Goal: Answer question/provide support: Share knowledge or assist other users

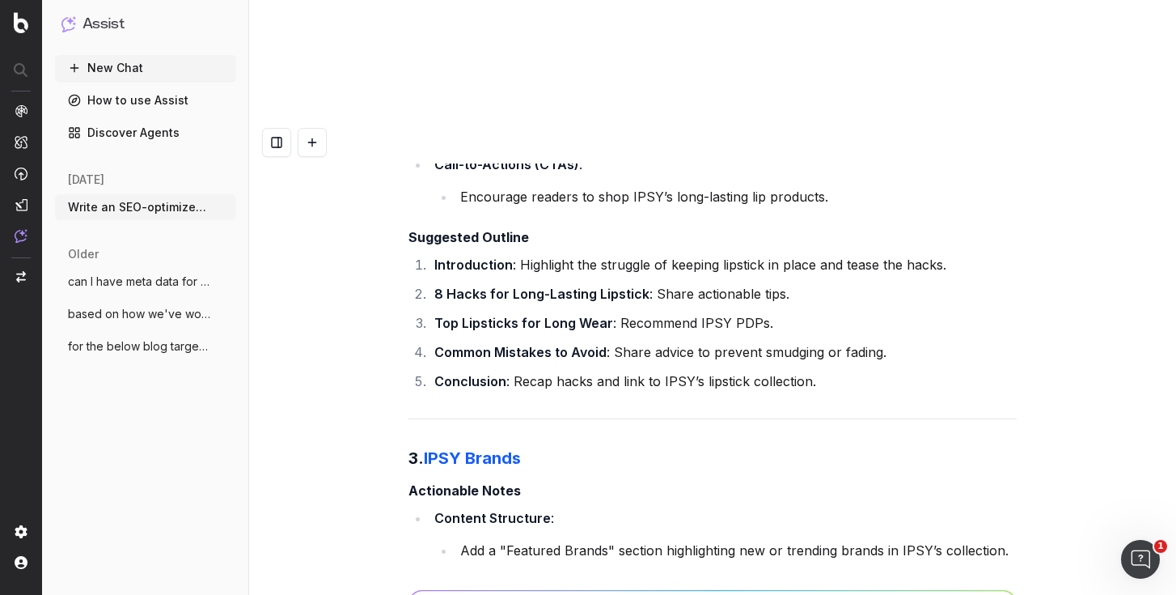
scroll to position [63547, 0]
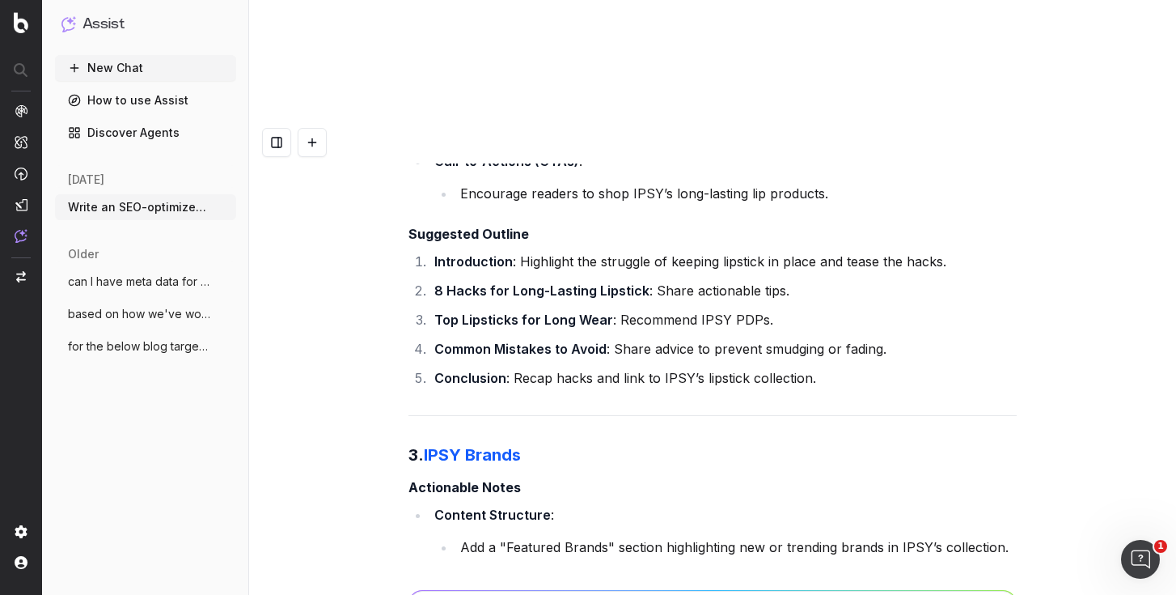
drag, startPoint x: 466, startPoint y: 219, endPoint x: 962, endPoint y: 243, distance: 496.4
copy ul "Use terms like "best IPSY brands," "IPSY Glam Bag products," and "unique beauty…"
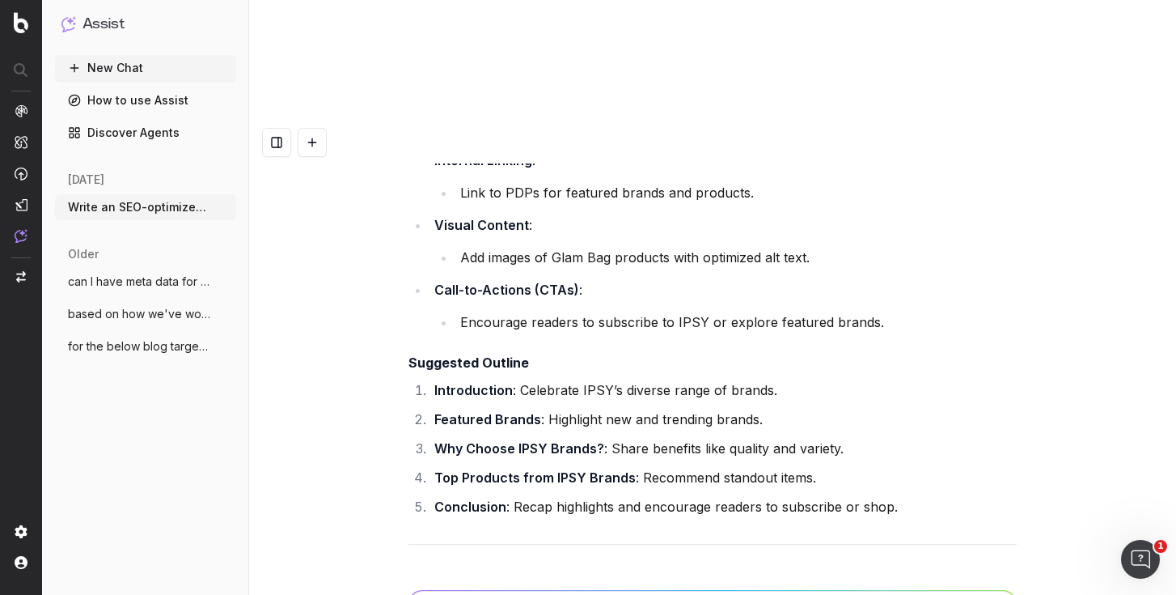
scroll to position [64147, 0]
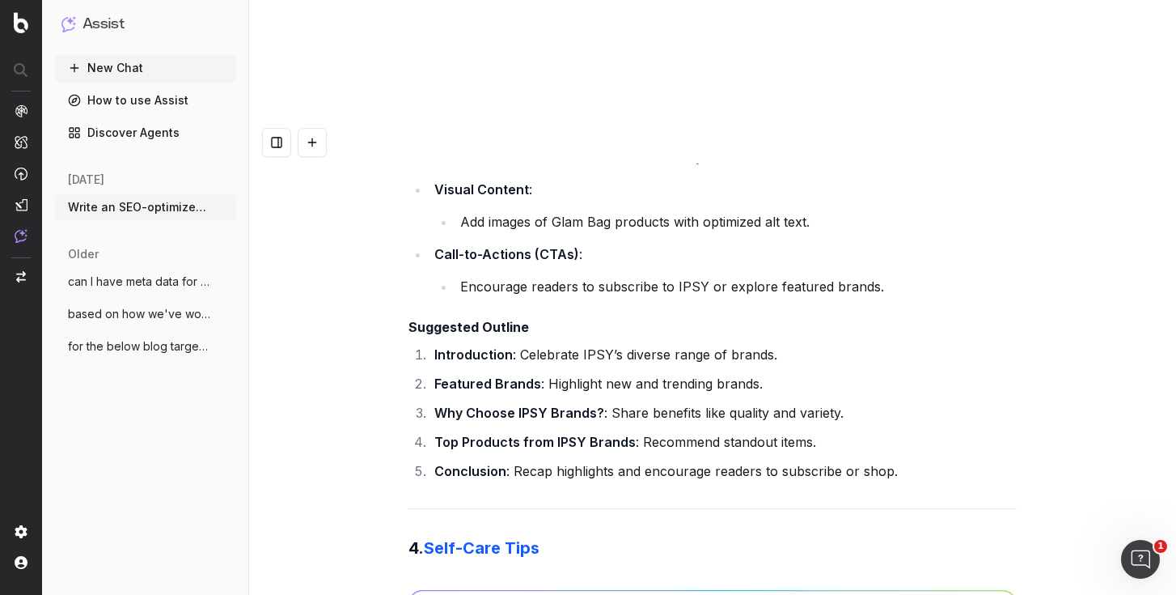
drag, startPoint x: 933, startPoint y: 345, endPoint x: 458, endPoint y: 290, distance: 477.9
copy ul "Use terms like "daily self-care tips," "mental wellness practices," and "simple…"
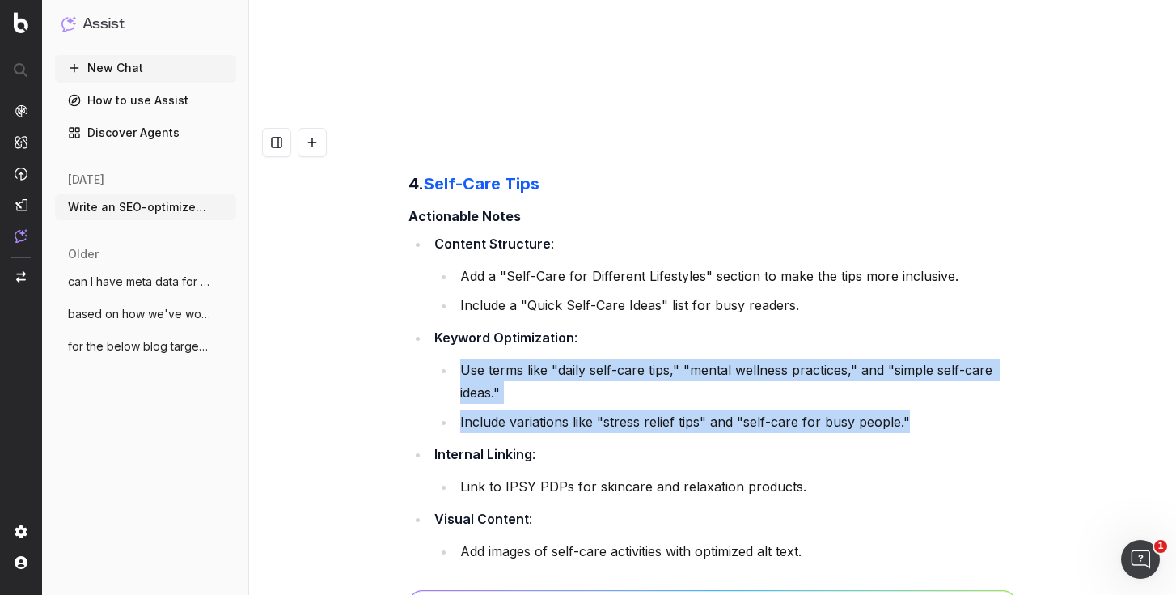
scroll to position [64513, 0]
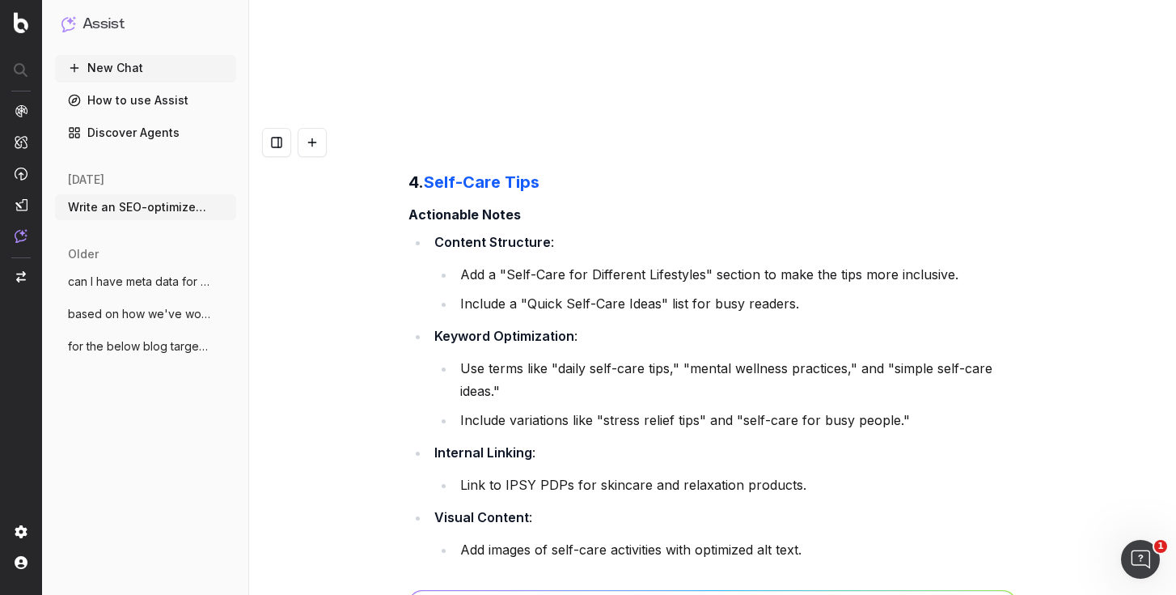
drag, startPoint x: 798, startPoint y: 362, endPoint x: 521, endPoint y: 362, distance: 277.5
copy li "Recap tips and link to IPSY’s product recommendations"
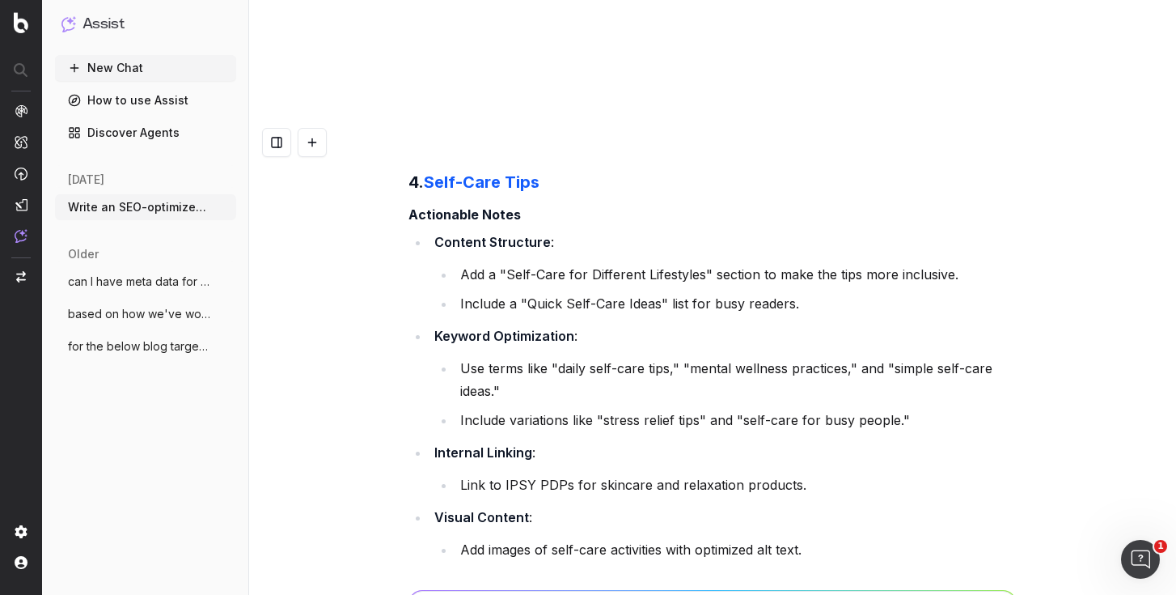
copy li "20 Self-Care Tips : Share actionable ideas."
drag, startPoint x: 602, startPoint y: 297, endPoint x: 370, endPoint y: 159, distance: 269.8
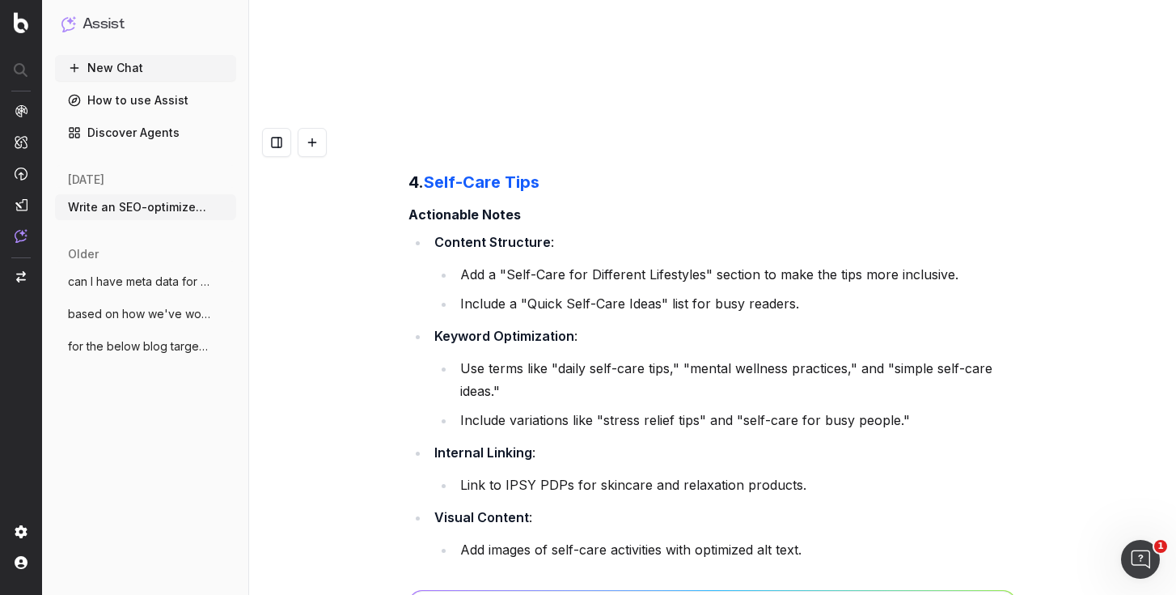
copy strong "Self-Care for Different Lifestyles"
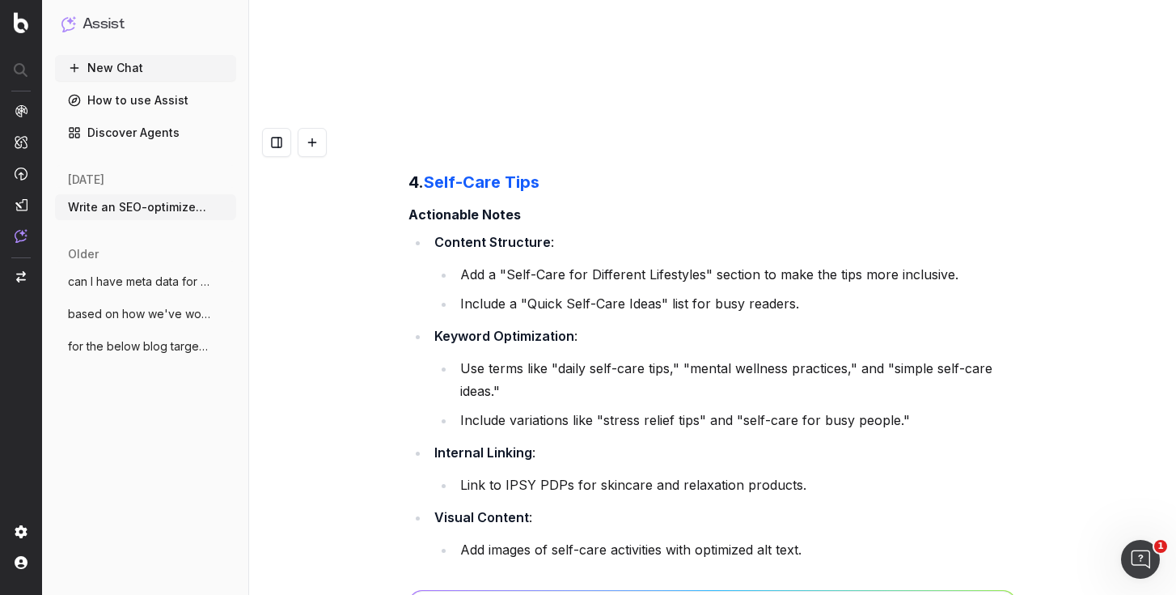
copy li "Quick Self-Care Ideas : Provide a scannable list."
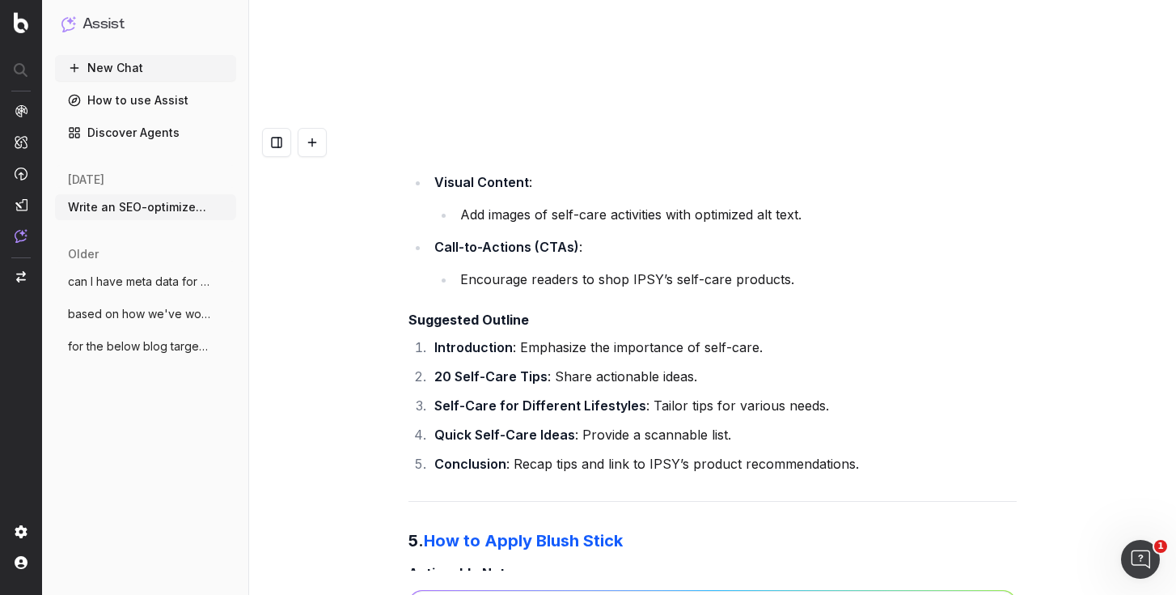
scroll to position [64861, 0]
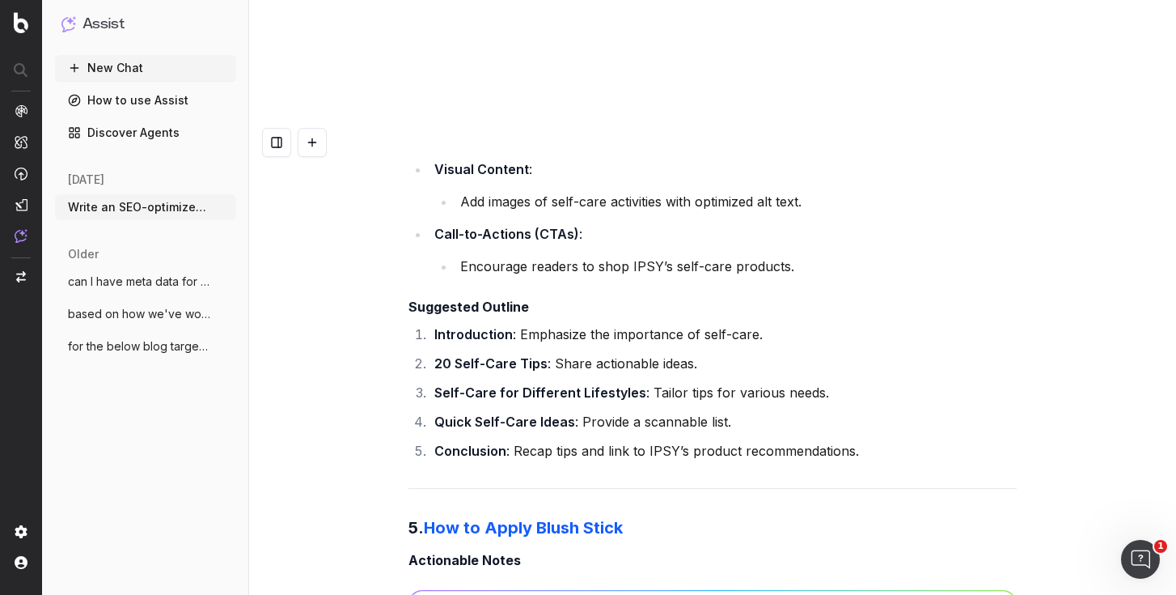
drag, startPoint x: 633, startPoint y: 303, endPoint x: 461, endPoint y: 275, distance: 174.5
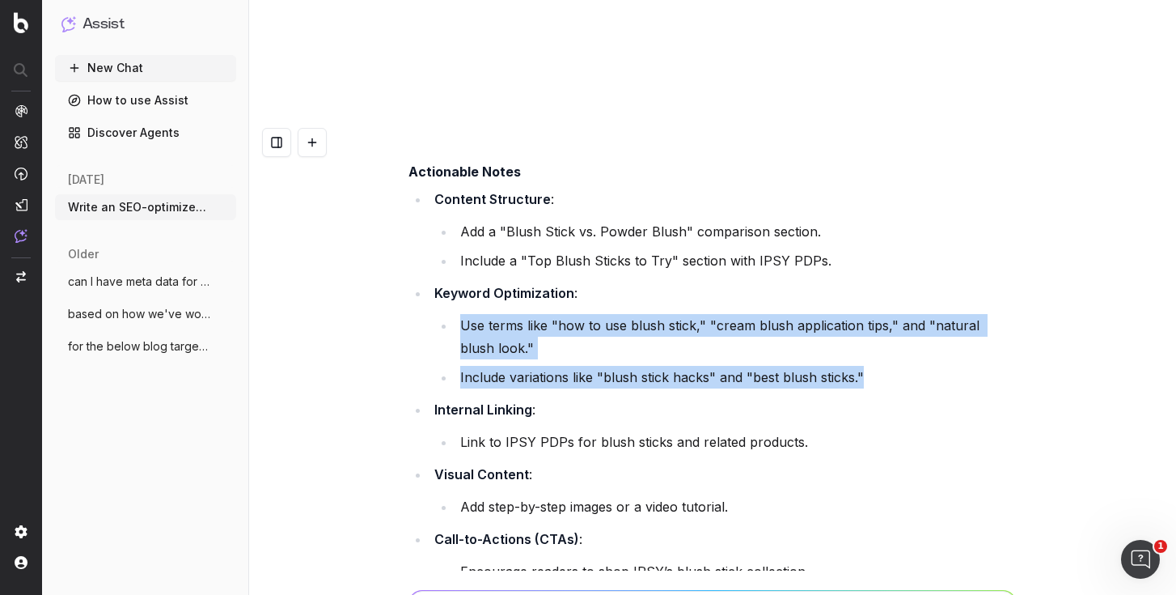
scroll to position [65252, 0]
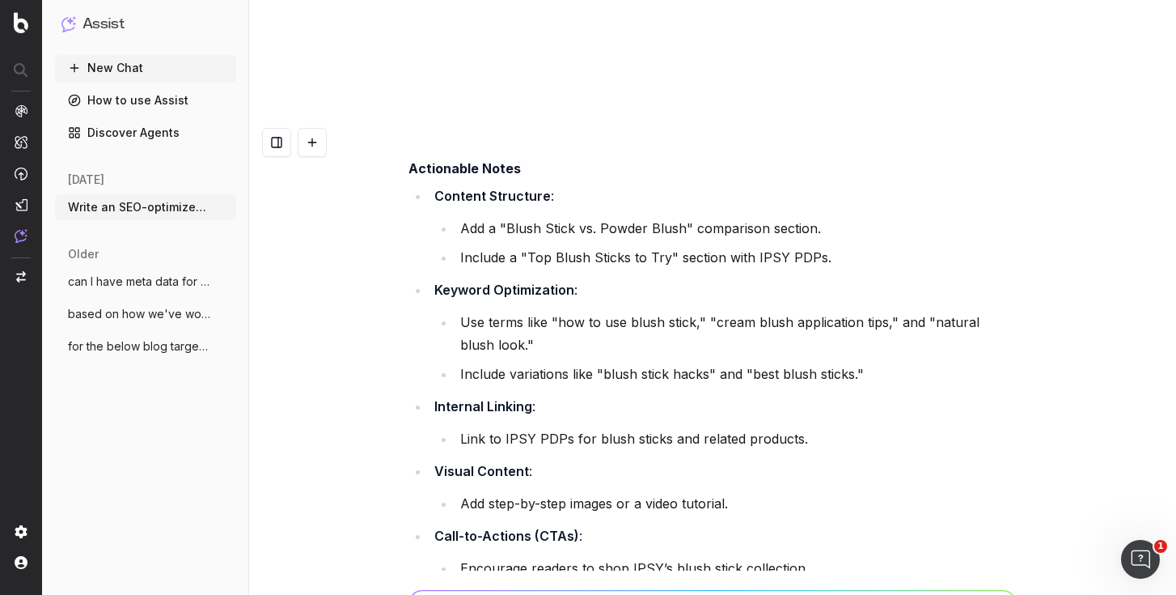
drag, startPoint x: 751, startPoint y: 194, endPoint x: 519, endPoint y: 190, distance: 231.4
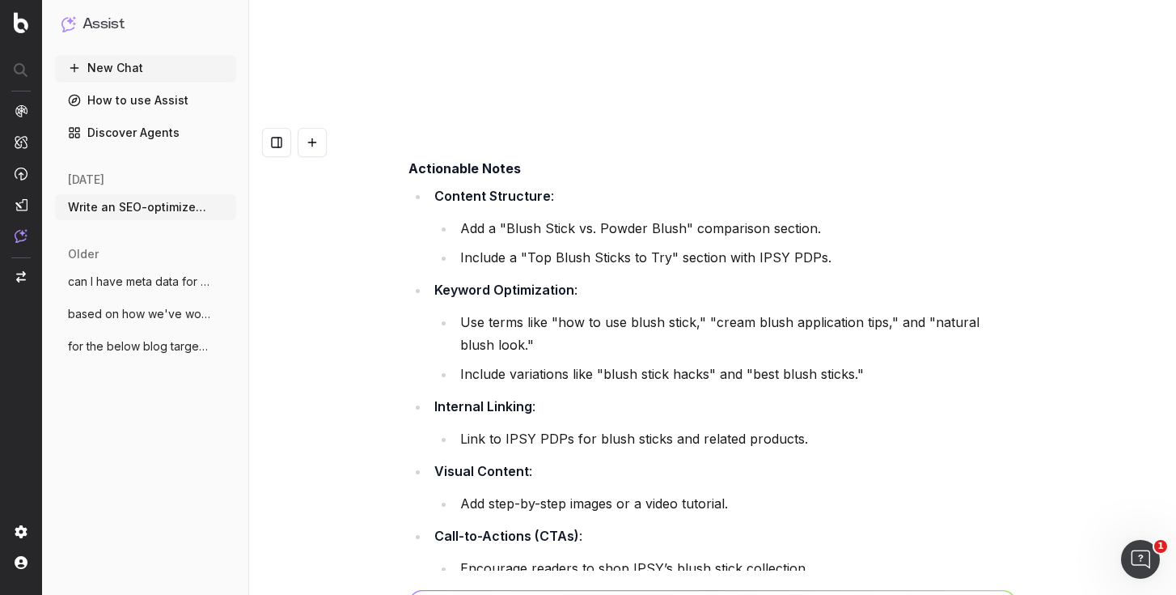
copy li "Why Choose a Blush Stick? : Share benefits like ease of use and versatility."
copy li "How to Apply a Blush Stick : Provide step-by-step instructions."
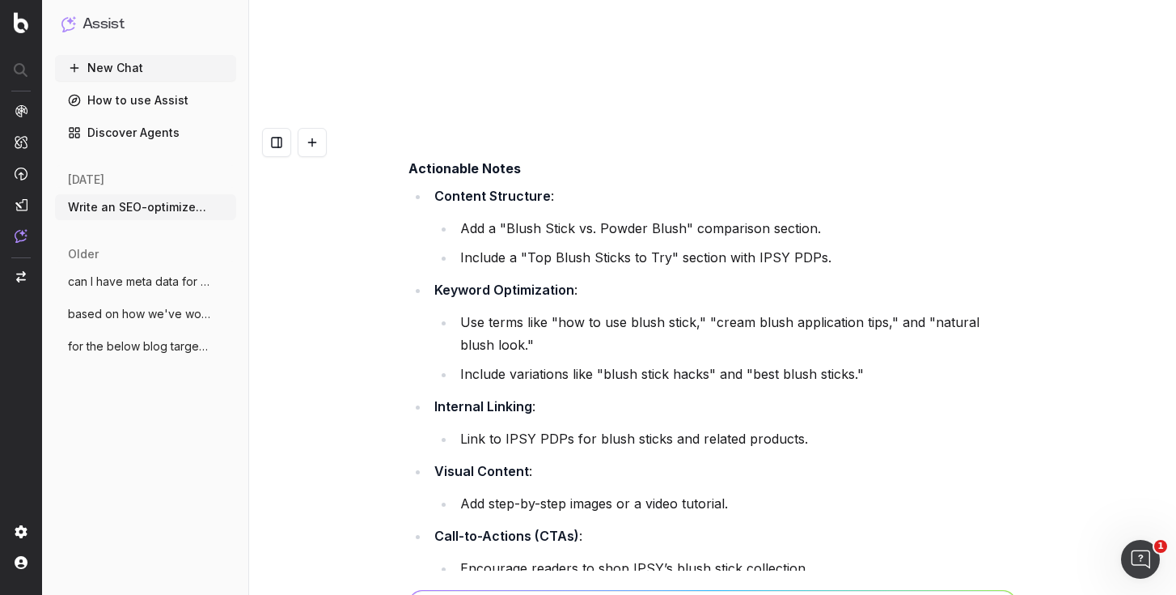
copy li "Blush Stick vs. Powder Blush : Compare the two types."
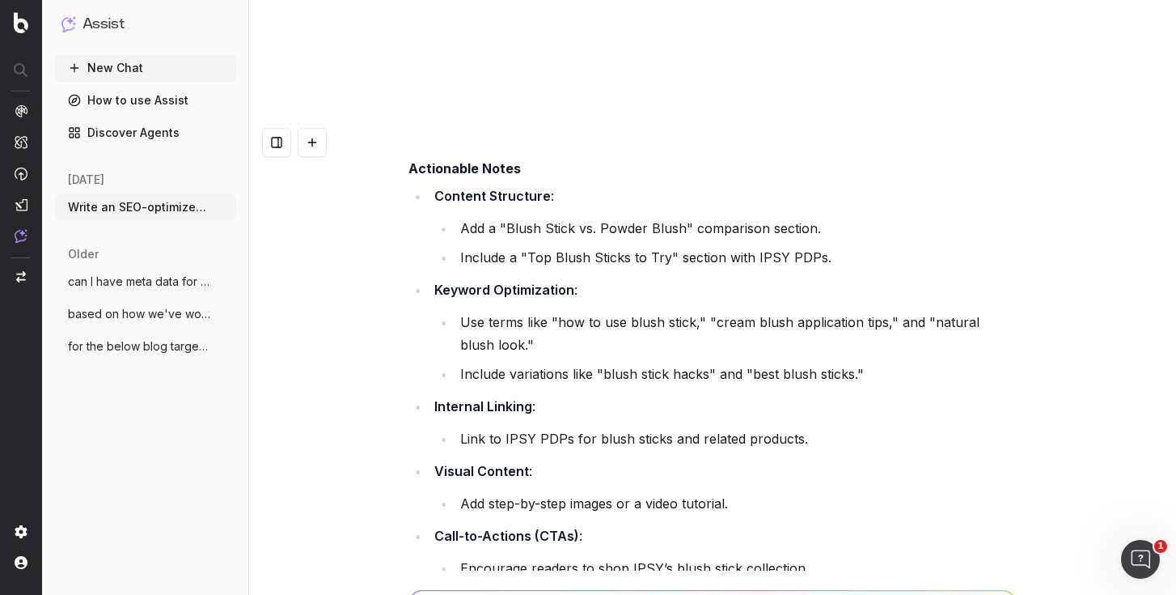
copy li "Top Blush Sticks to Try : Recommend IPSY PDPs."
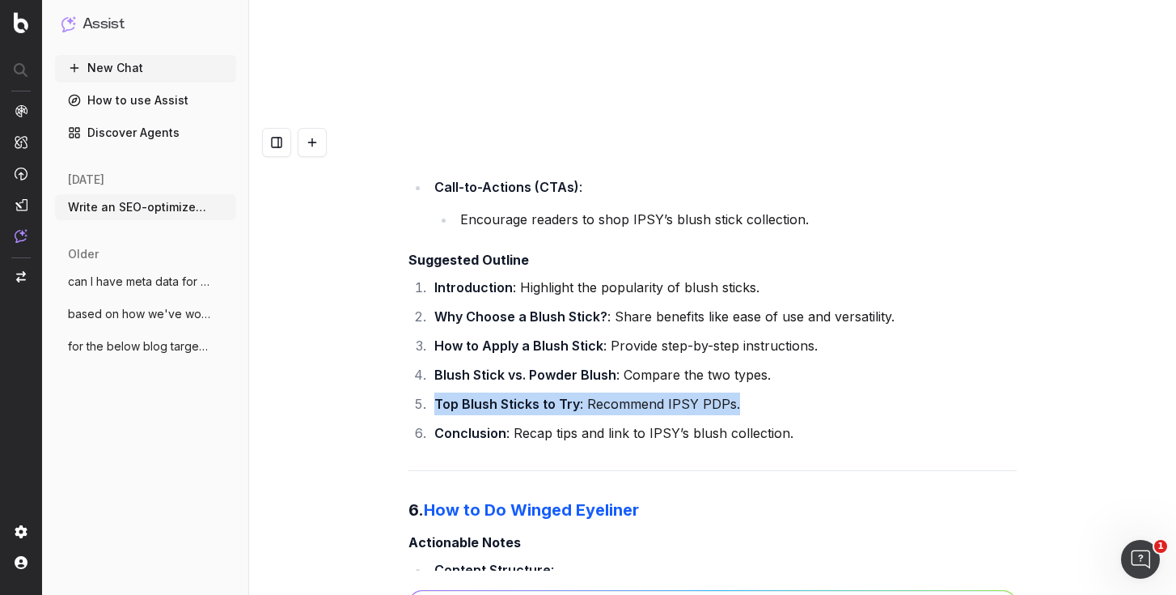
scroll to position [65616, 0]
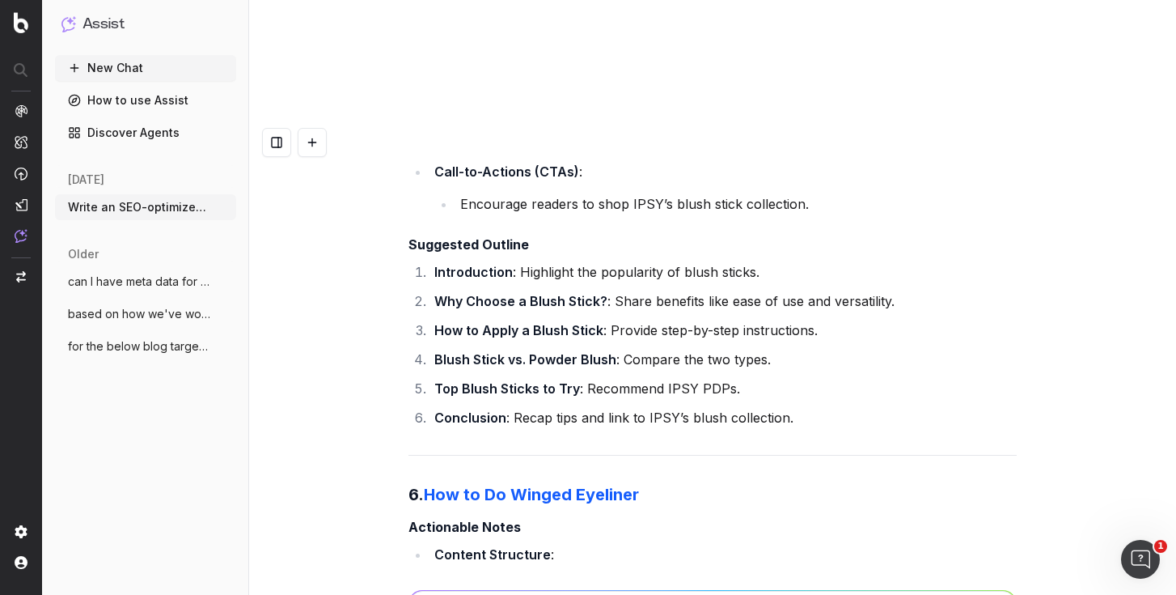
drag, startPoint x: 577, startPoint y: 239, endPoint x: 1007, endPoint y: 280, distance: 432.3
copy ul "Use terms like "winged eyeliner tutorial," "cat-eye tips," and "how to perfect …"
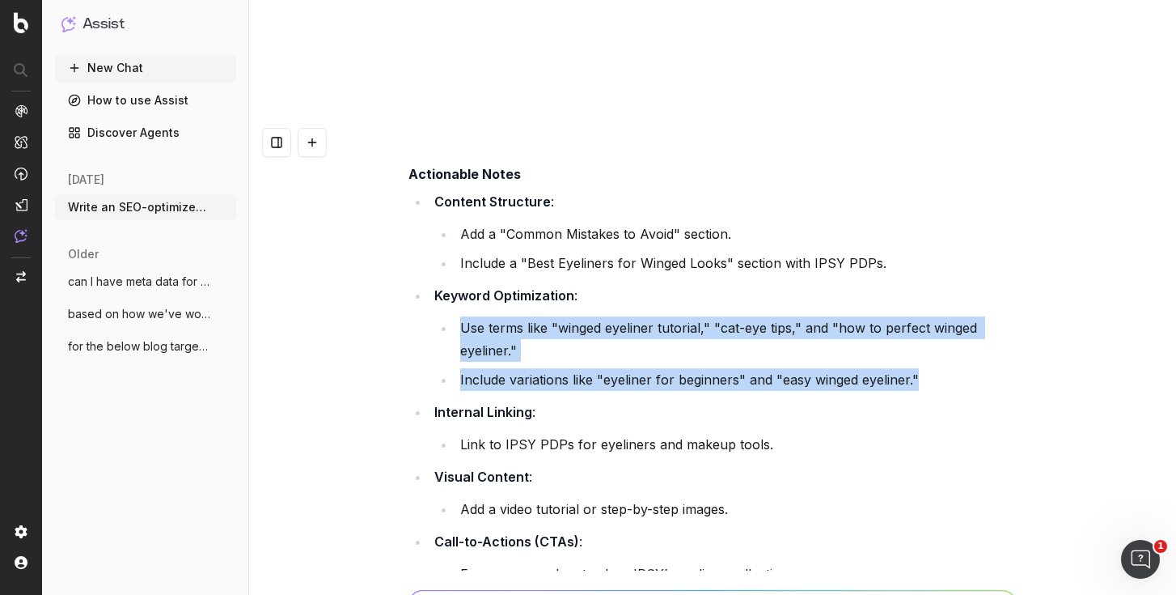
scroll to position [65995, 0]
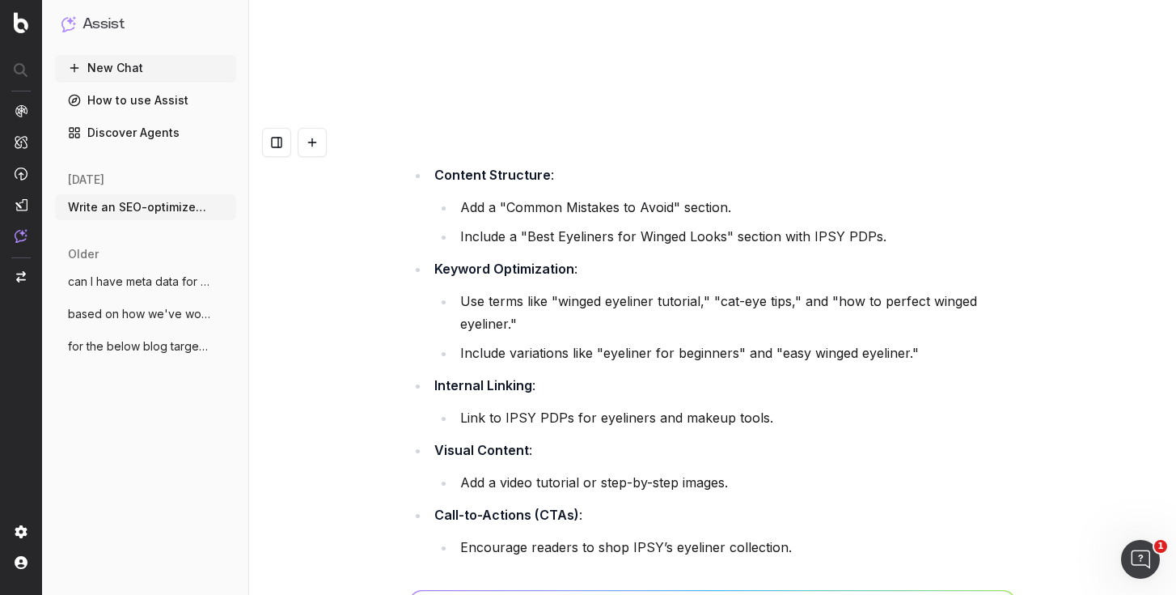
drag, startPoint x: 552, startPoint y: 176, endPoint x: 588, endPoint y: 29, distance: 151.7
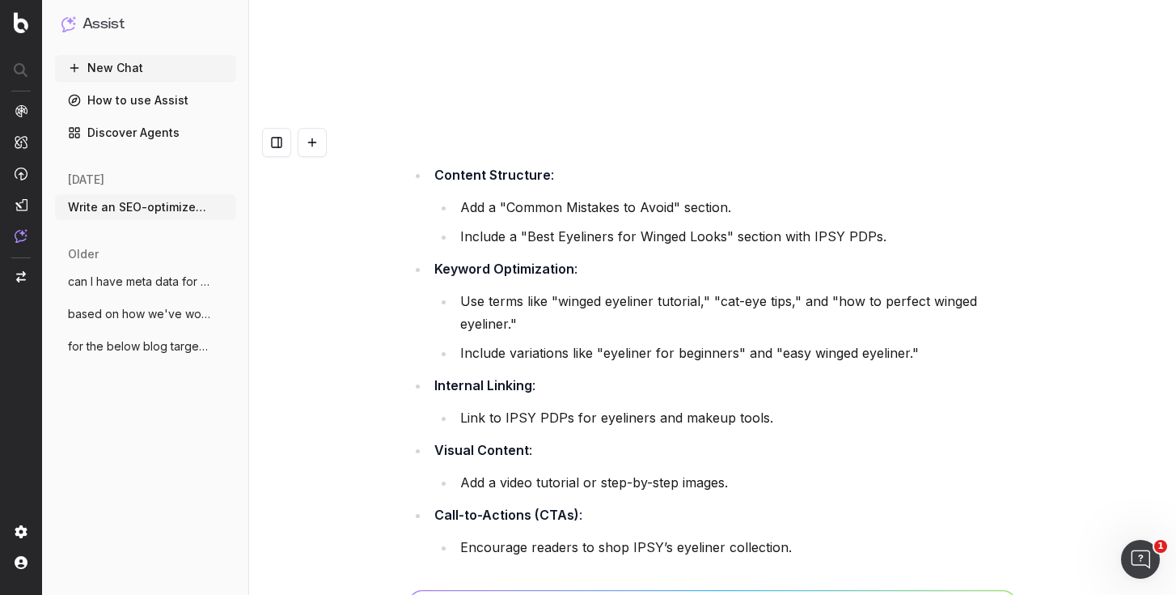
copy li "Discuss the appeal of winged eyeliner"
drag, startPoint x: 806, startPoint y: 204, endPoint x: 402, endPoint y: 183, distance: 405.0
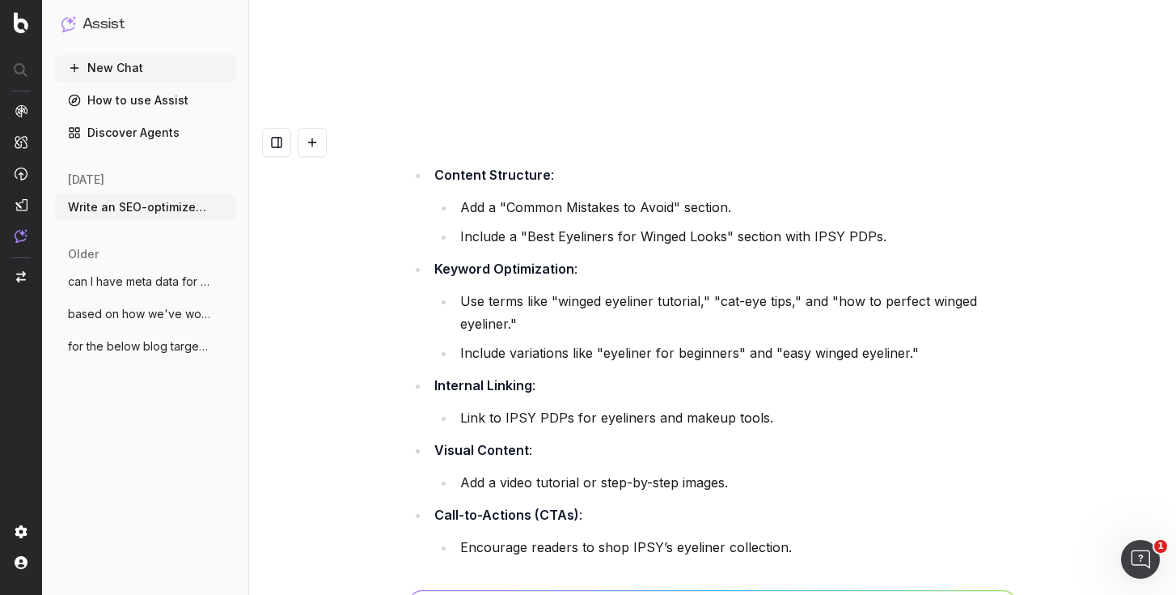
copy li "Step-by-Step Guide to Winged Eyeliner : Provide detailed instructions"
copy li "Common Mistakes to Avoid : Share tips for perfecting the look."
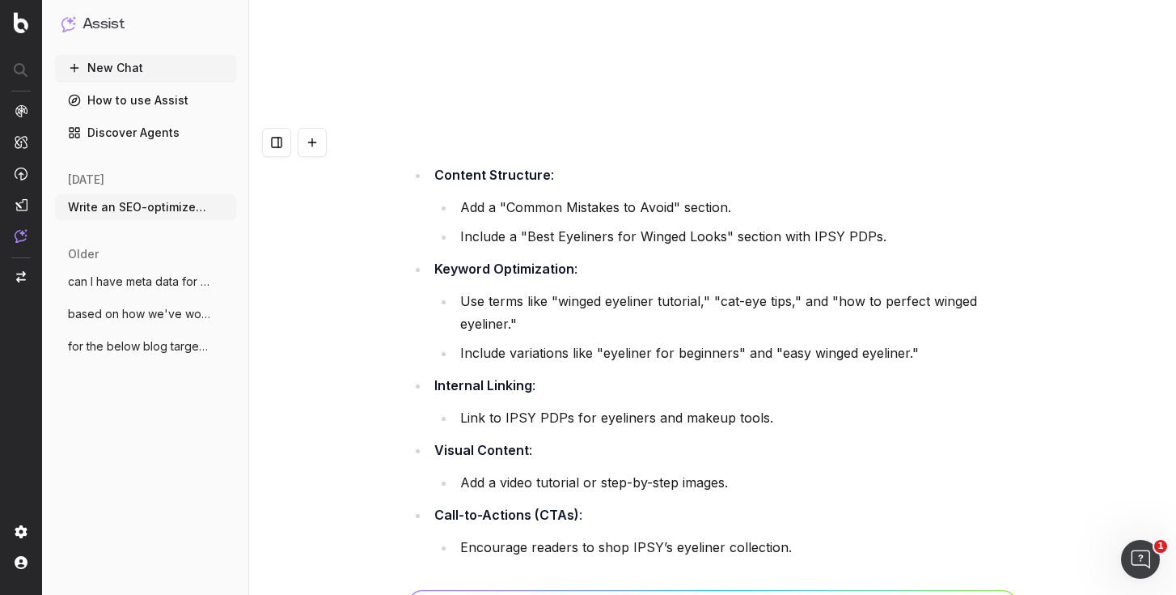
copy li "Best Eyeliners for Winged Looks : Recommend IPSY PDPs."
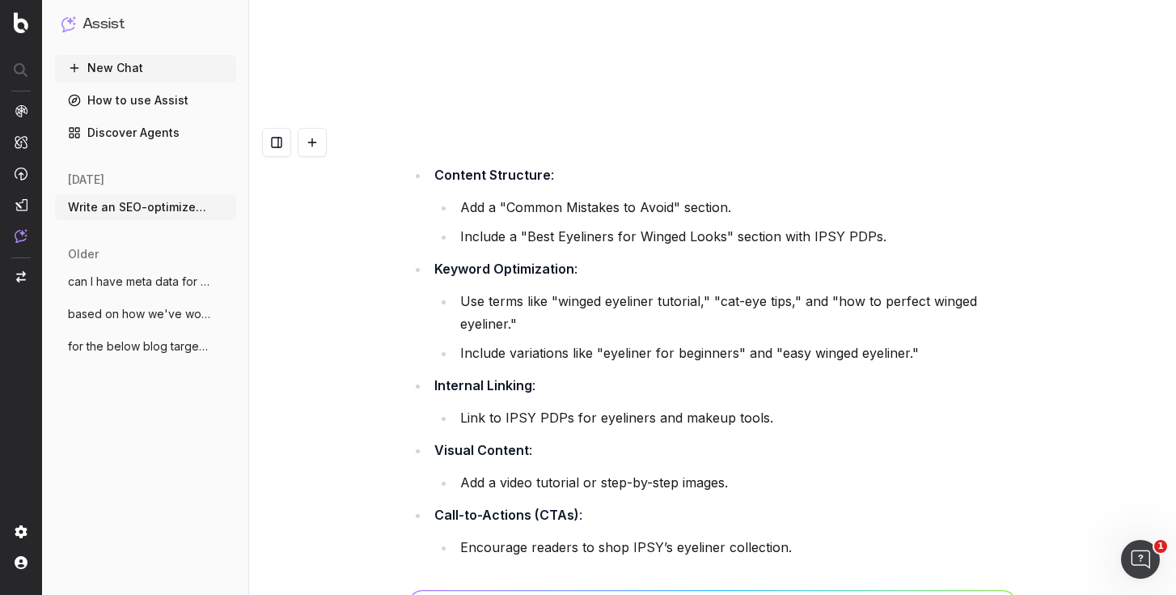
paste textarea "https://www.ipsy.com/blog/easy-hairstyles-for-natural-hair"
paste textarea "https://www.ipsy.com/blog/how-to-exfoliate-scalp"
paste textarea "https://www.ipsy.com/blog/how-to-style-short-hair"
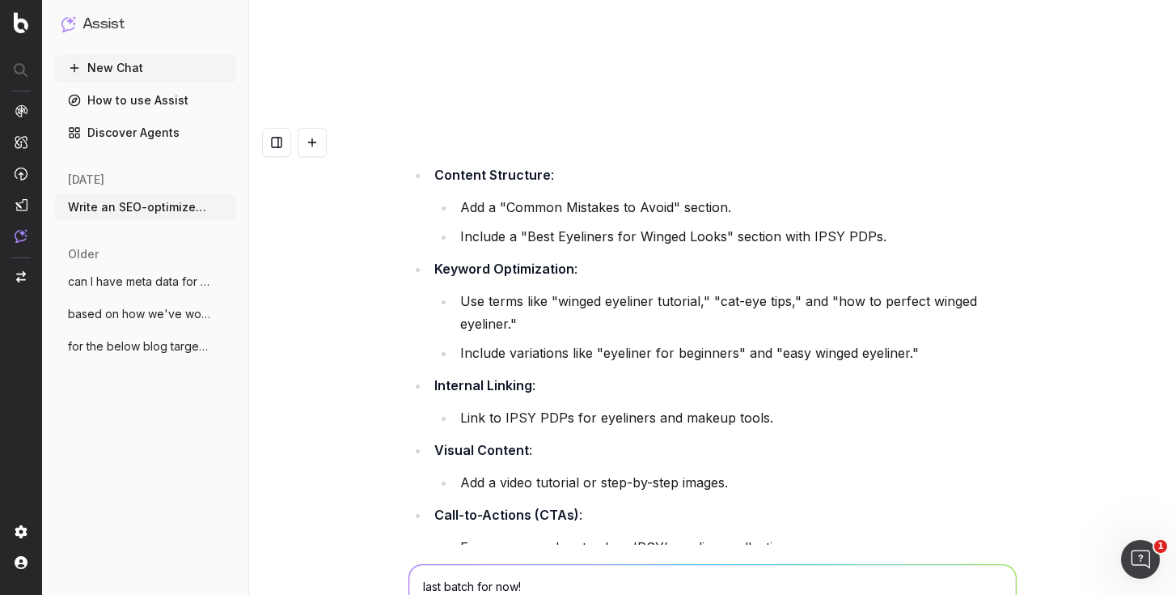
paste textarea "https://www.ipsy.com/blog/how-to-apply-eyeshadow"
type textarea "last batch for now! https://www.ipsy.com/blog/easy-hairstyles-for-natural-hair …"
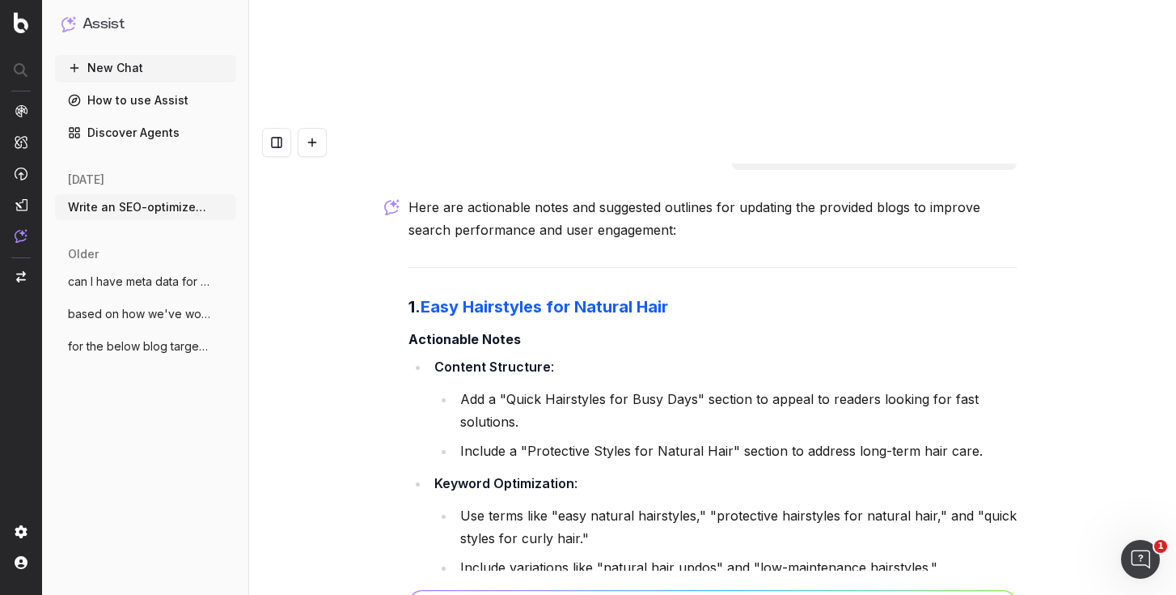
scroll to position [69525, 0]
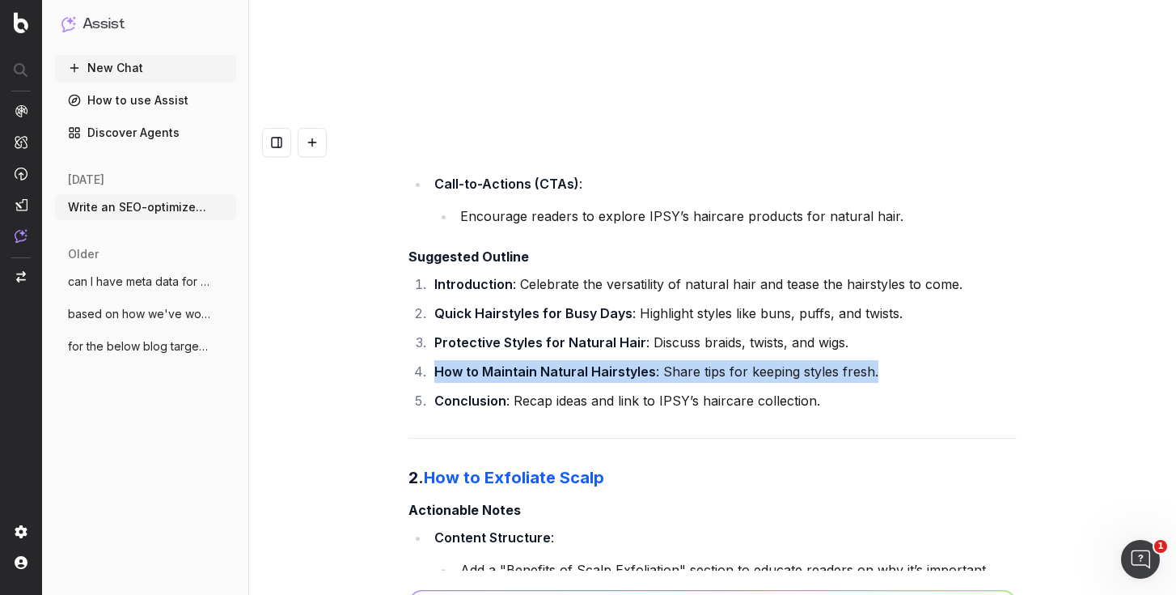
scroll to position [69983, 0]
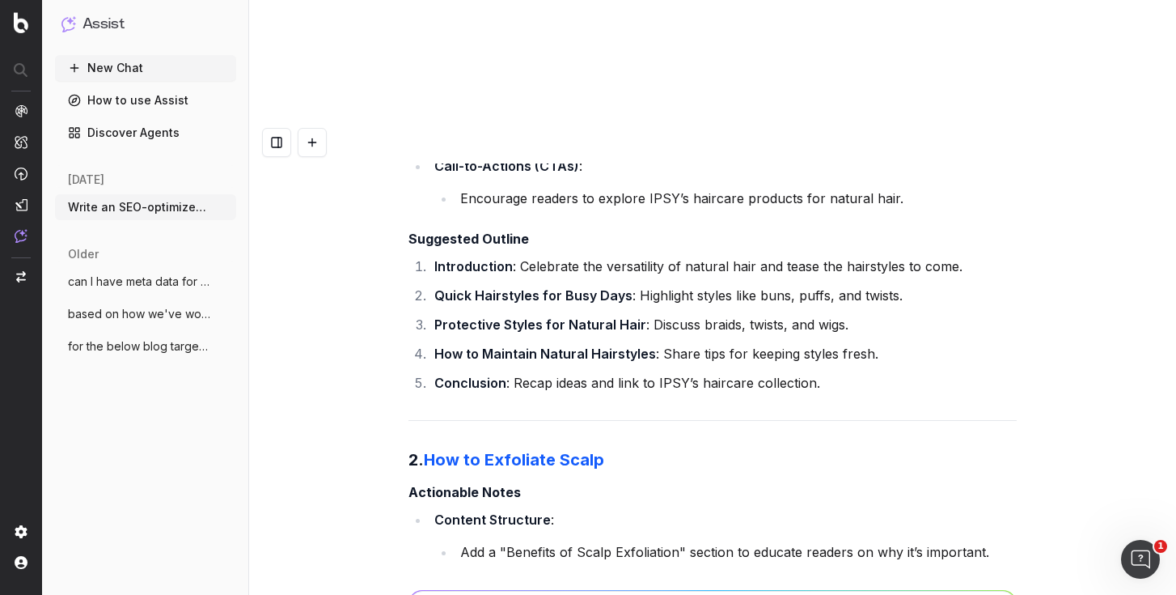
drag, startPoint x: 522, startPoint y: 214, endPoint x: 516, endPoint y: 35, distance: 179.7
copy ul "Use terms like "scalp exfoliation benefits," "how to exfoliate scalp at home," …"
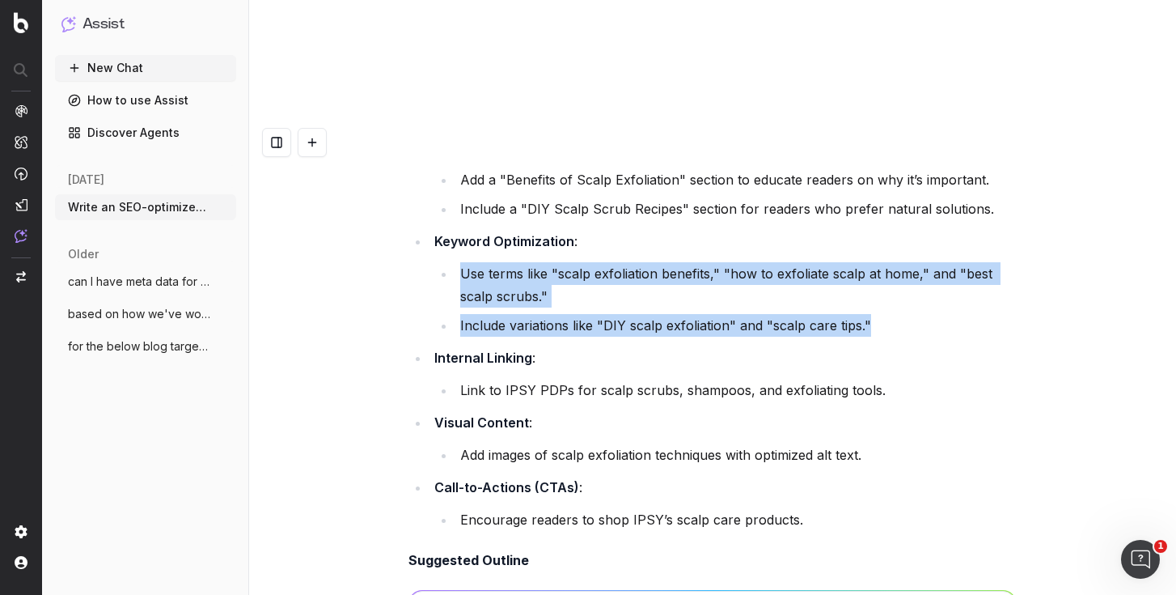
scroll to position [70369, 0]
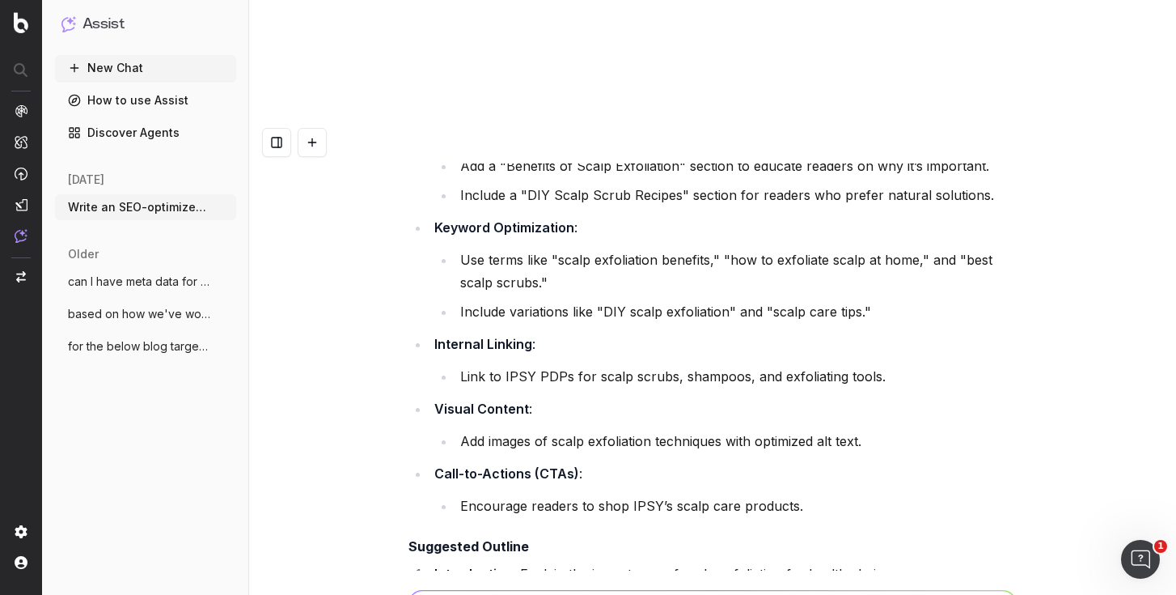
click at [541, 562] on li "Introduction : Explain the importance of scalp exfoliation for healthy hair." at bounding box center [723, 573] width 587 height 23
drag, startPoint x: 541, startPoint y: 133, endPoint x: 747, endPoint y: 30, distance: 230.1
click at [939, 562] on li "Introduction : Explain the importance of scalp exfoliation for healthy hair." at bounding box center [723, 573] width 587 height 23
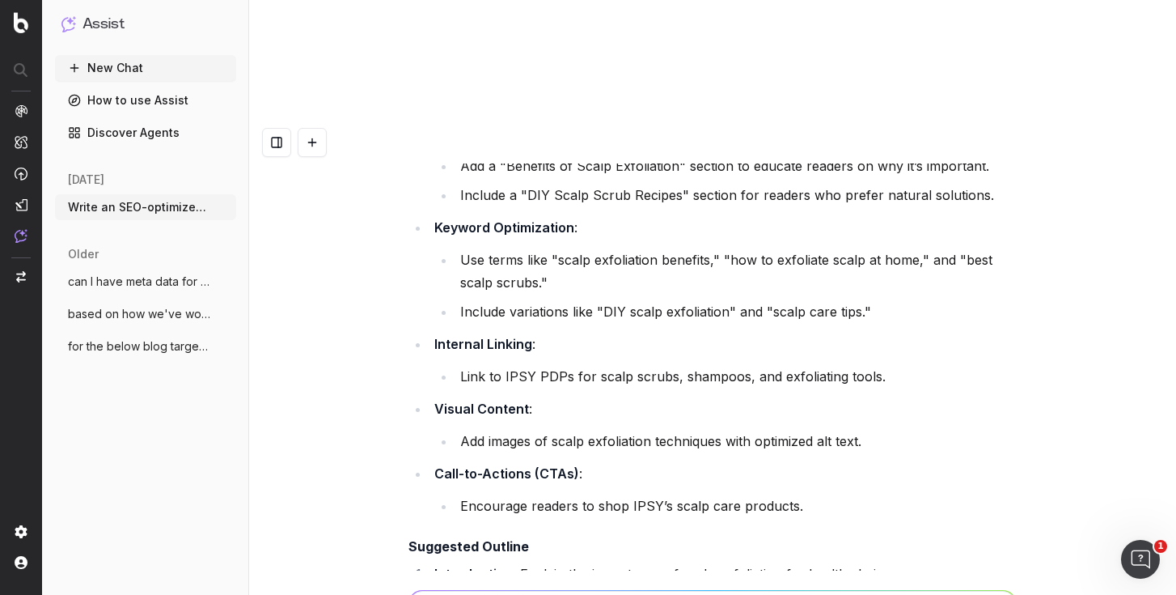
drag, startPoint x: 589, startPoint y: 248, endPoint x: 605, endPoint y: 257, distance: 18.5
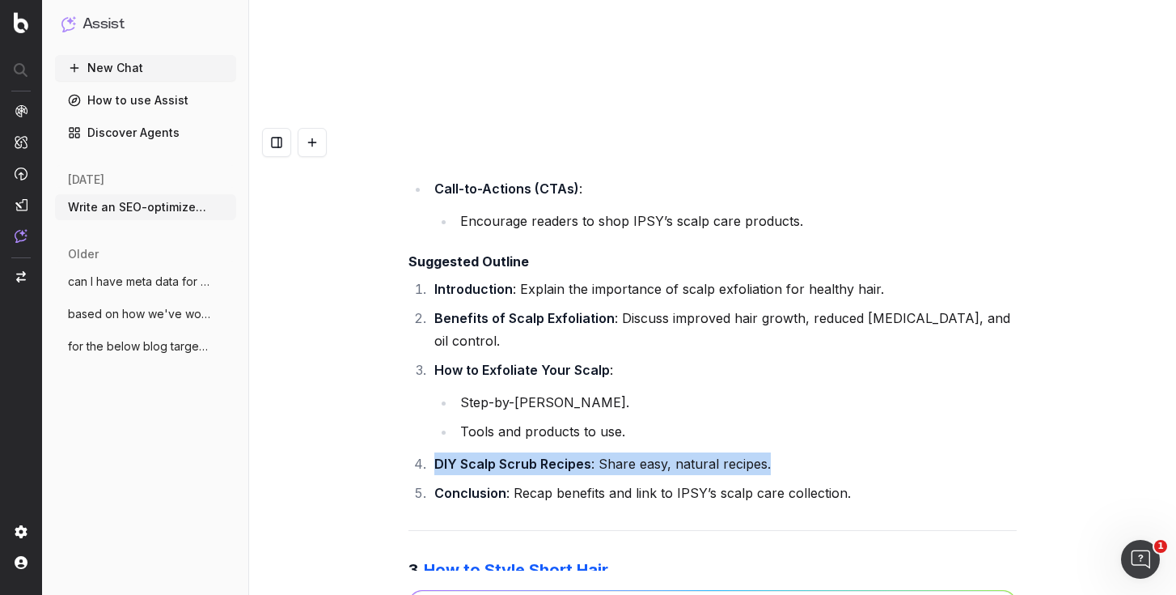
scroll to position [70659, 0]
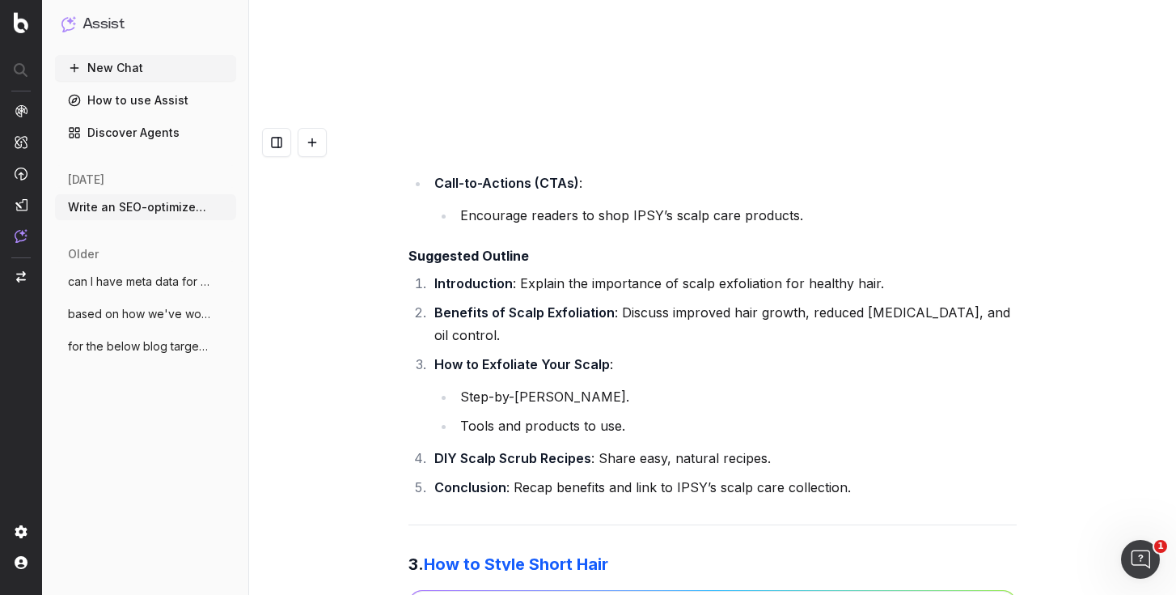
drag, startPoint x: 477, startPoint y: 296, endPoint x: 963, endPoint y: 330, distance: 487.3
click at [1040, 341] on div "Write an SEO-optimized article outline for the keyword "Does Sunscreen Prevent …" at bounding box center [712, 418] width 927 height 595
drag, startPoint x: 938, startPoint y: 338, endPoint x: 429, endPoint y: 280, distance: 512.9
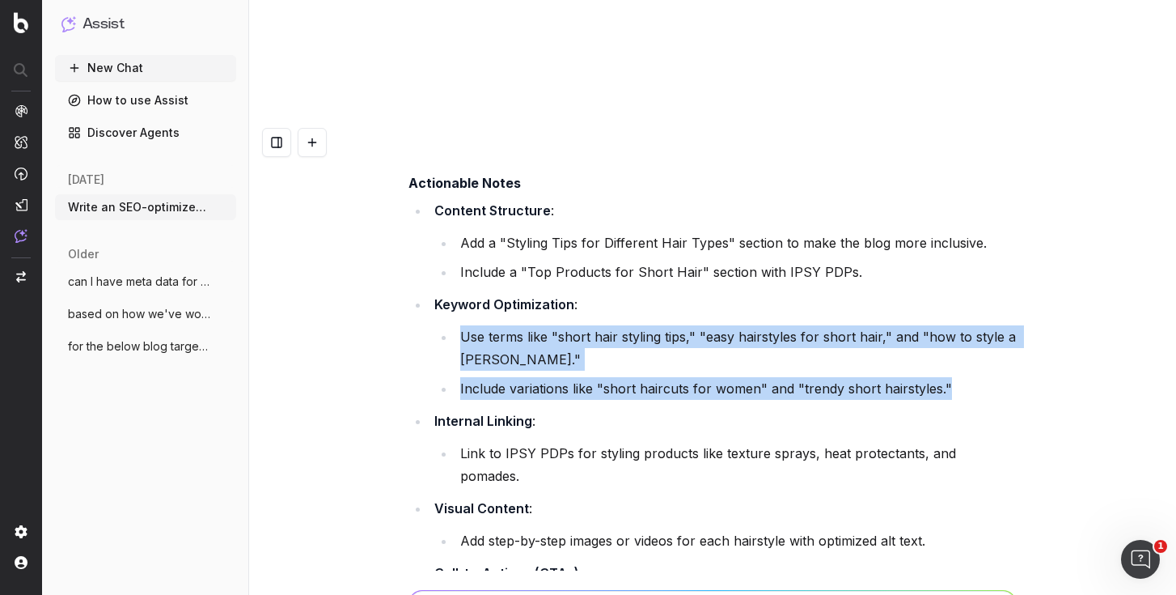
scroll to position [71076, 0]
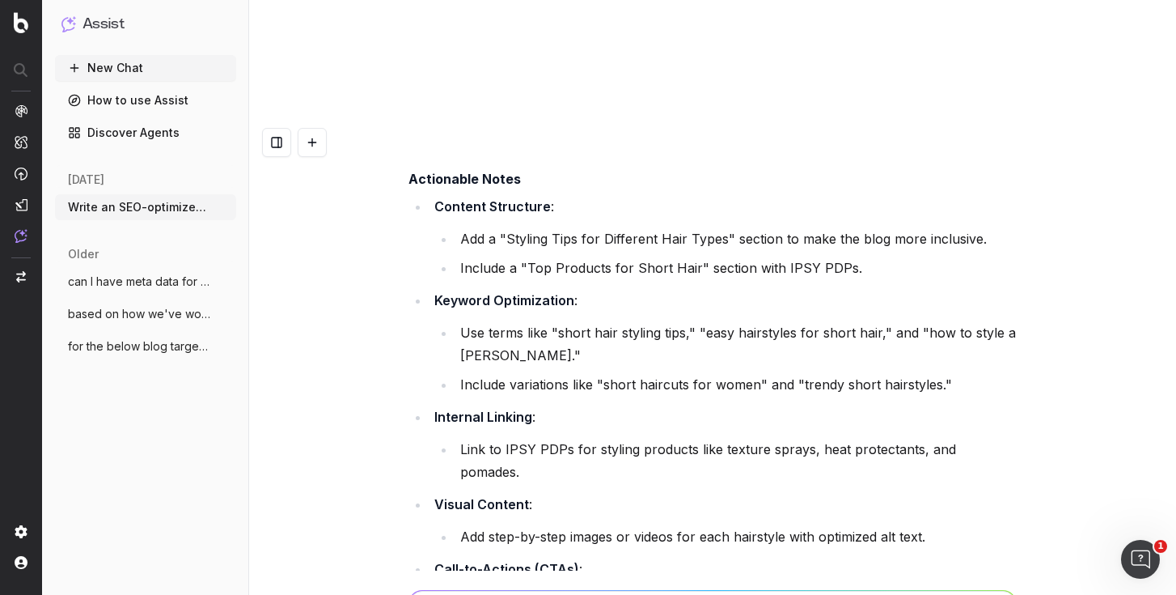
drag, startPoint x: 558, startPoint y: 176, endPoint x: 934, endPoint y: 188, distance: 376.3
drag, startPoint x: 454, startPoint y: 217, endPoint x: 506, endPoint y: 273, distance: 76.7
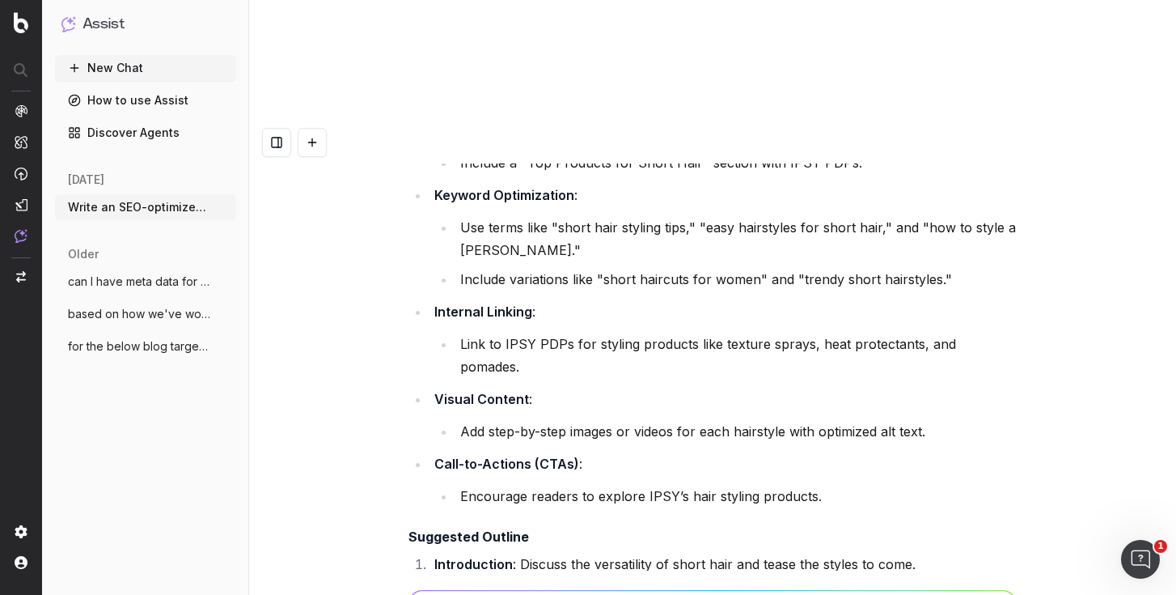
scroll to position [71198, 0]
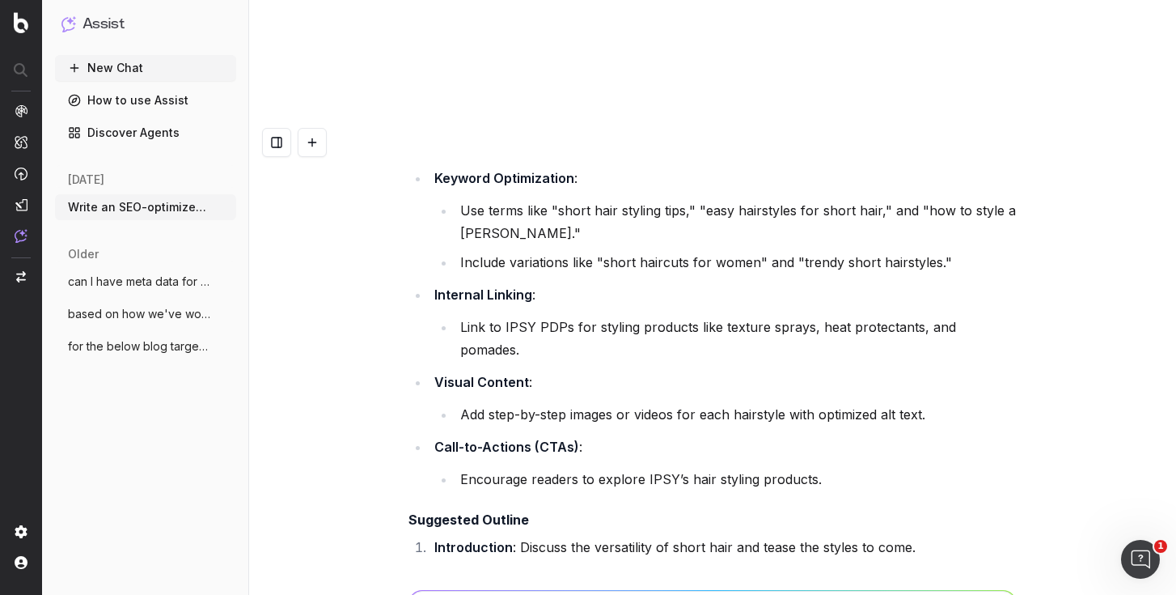
drag, startPoint x: 894, startPoint y: 214, endPoint x: 434, endPoint y: 222, distance: 460.3
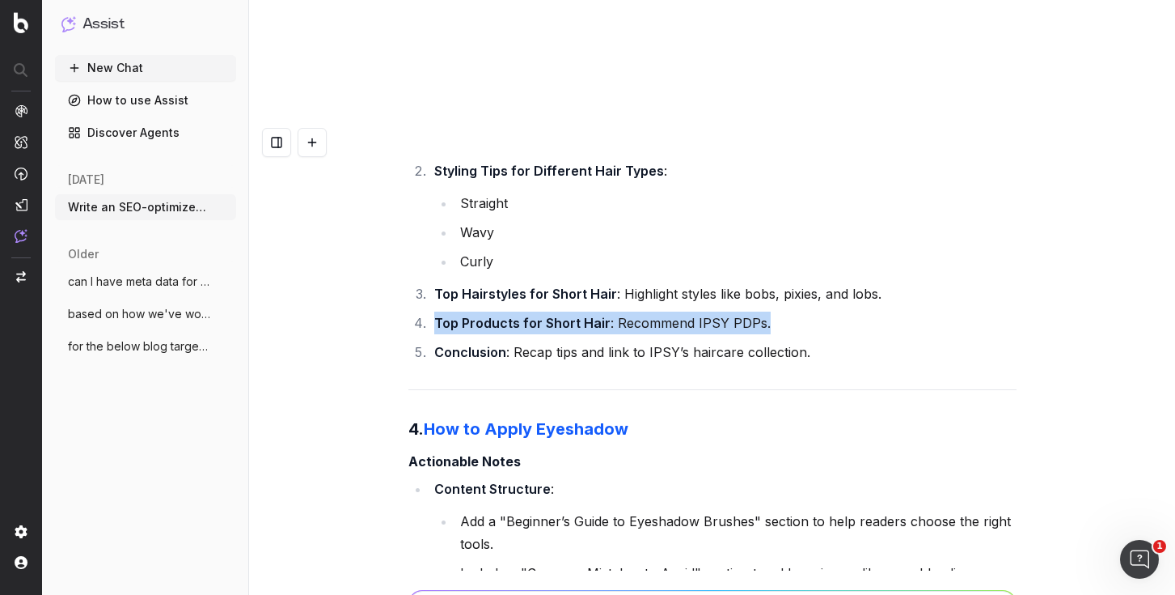
scroll to position [71605, 0]
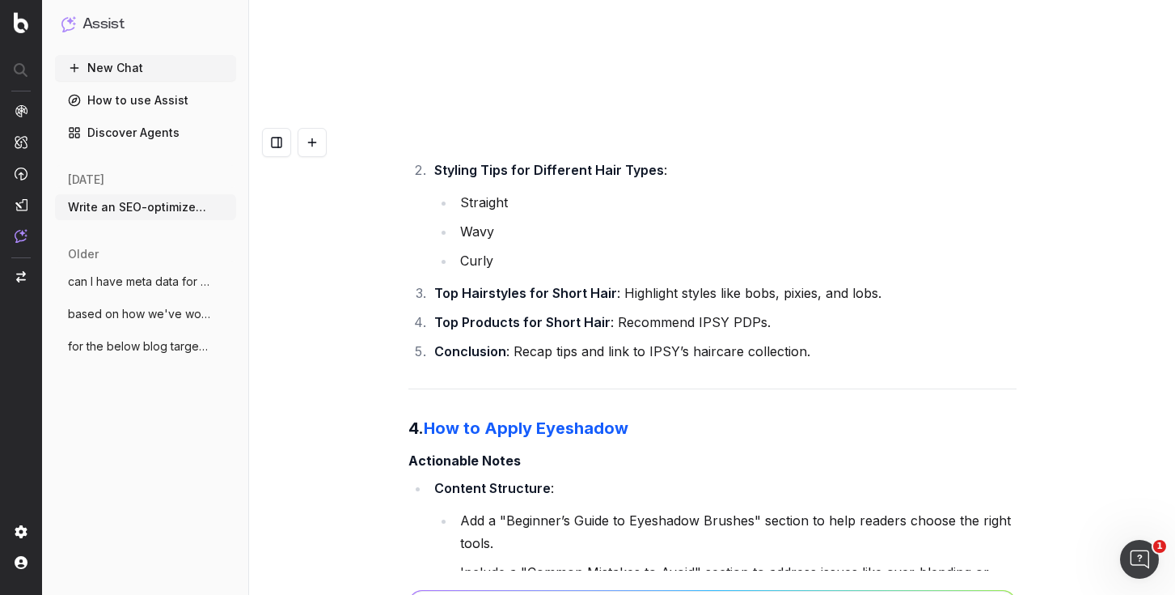
drag, startPoint x: 475, startPoint y: 172, endPoint x: 603, endPoint y: 239, distance: 144.0
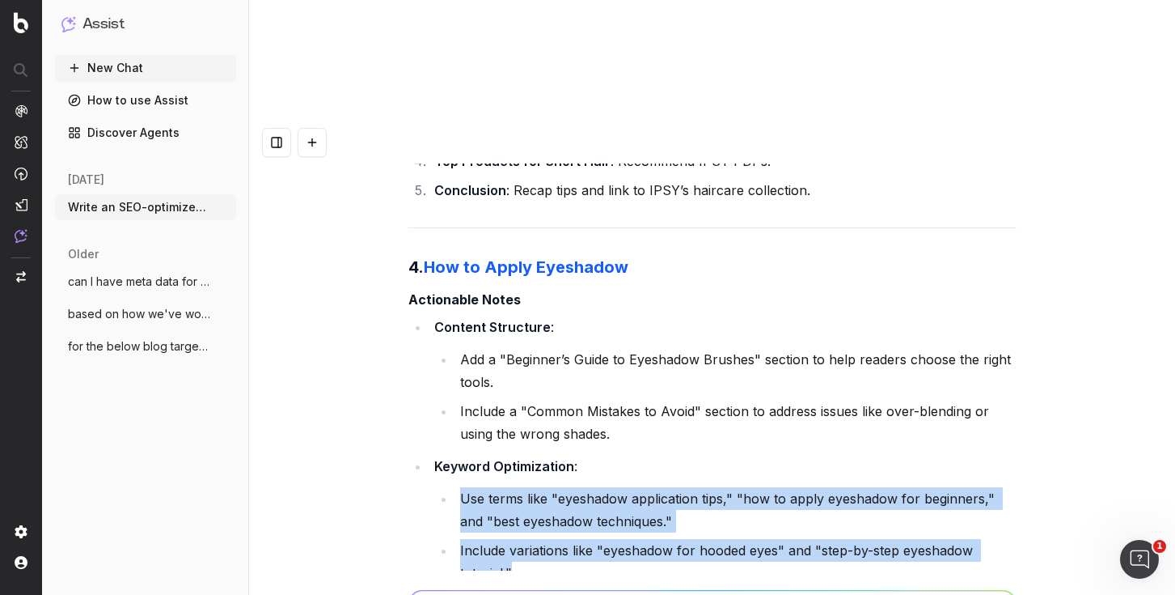
scroll to position [71776, 0]
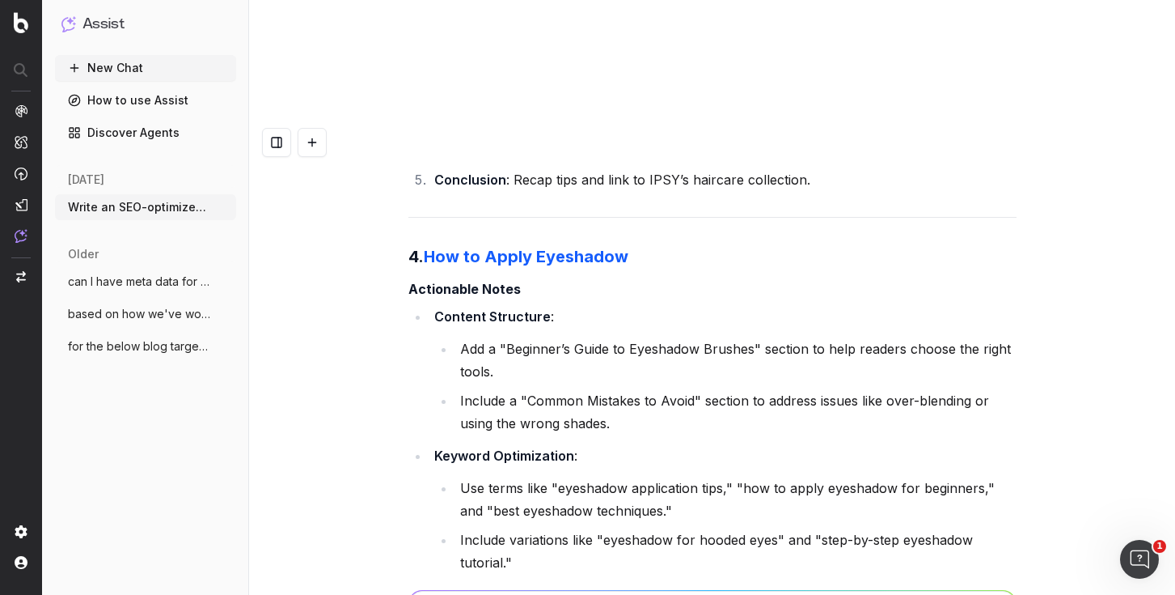
drag, startPoint x: 754, startPoint y: 350, endPoint x: 517, endPoint y: 337, distance: 237.4
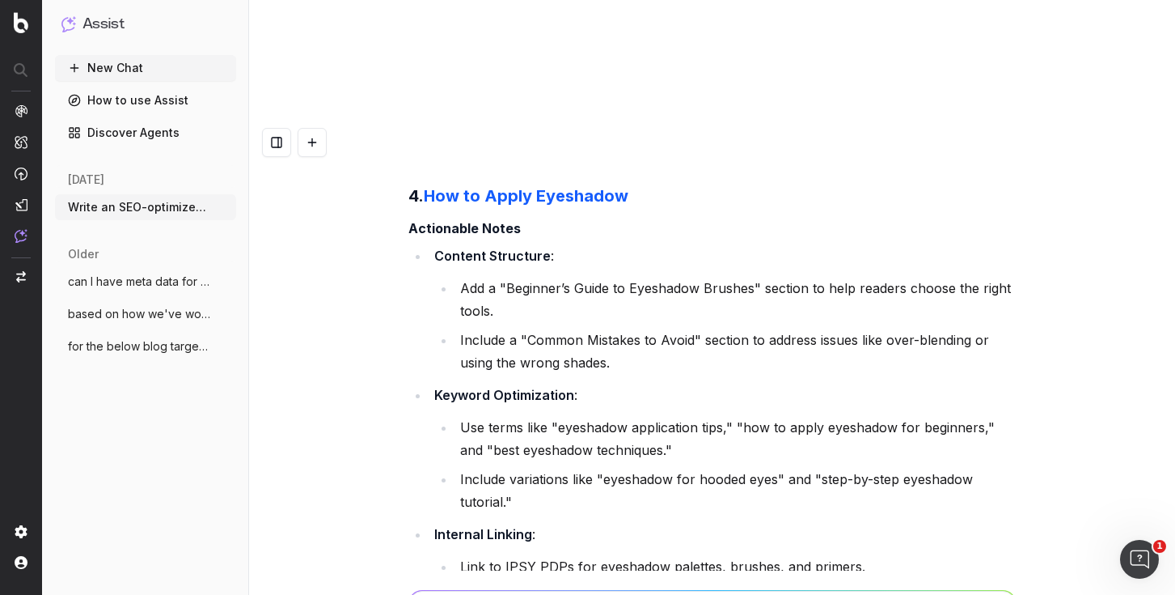
scroll to position [71843, 0]
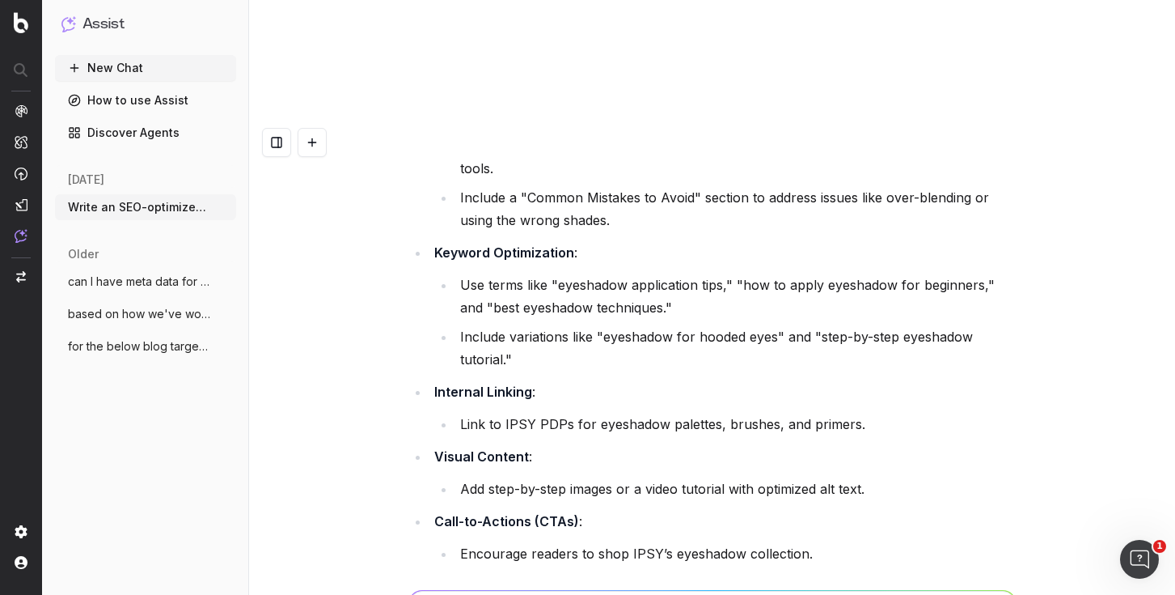
scroll to position [72045, 0]
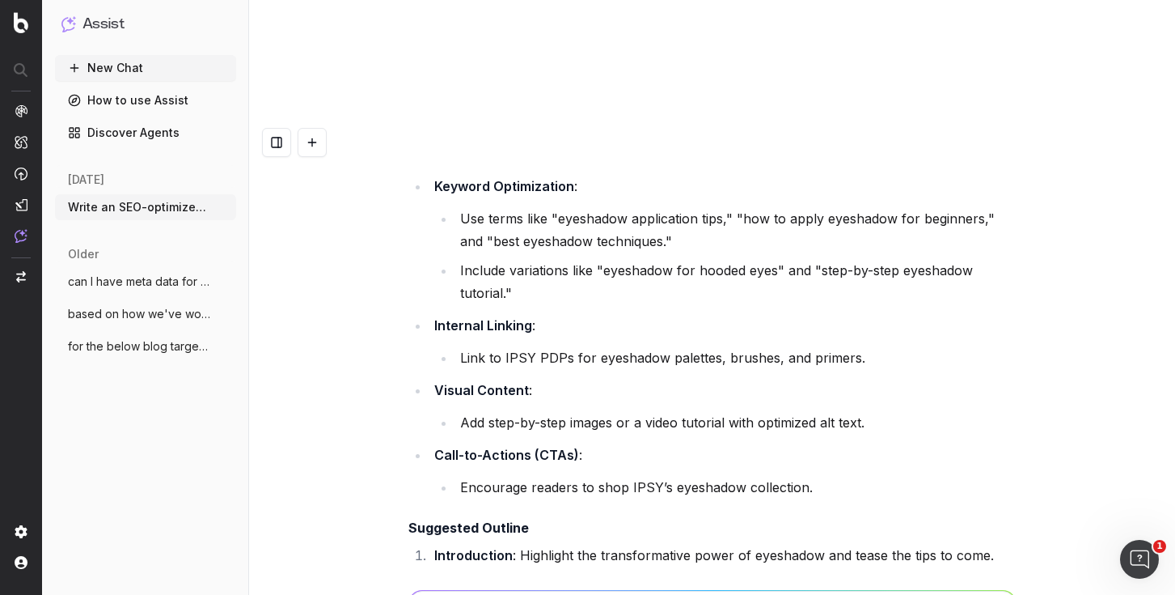
drag, startPoint x: 445, startPoint y: 122, endPoint x: 702, endPoint y: 240, distance: 283.1
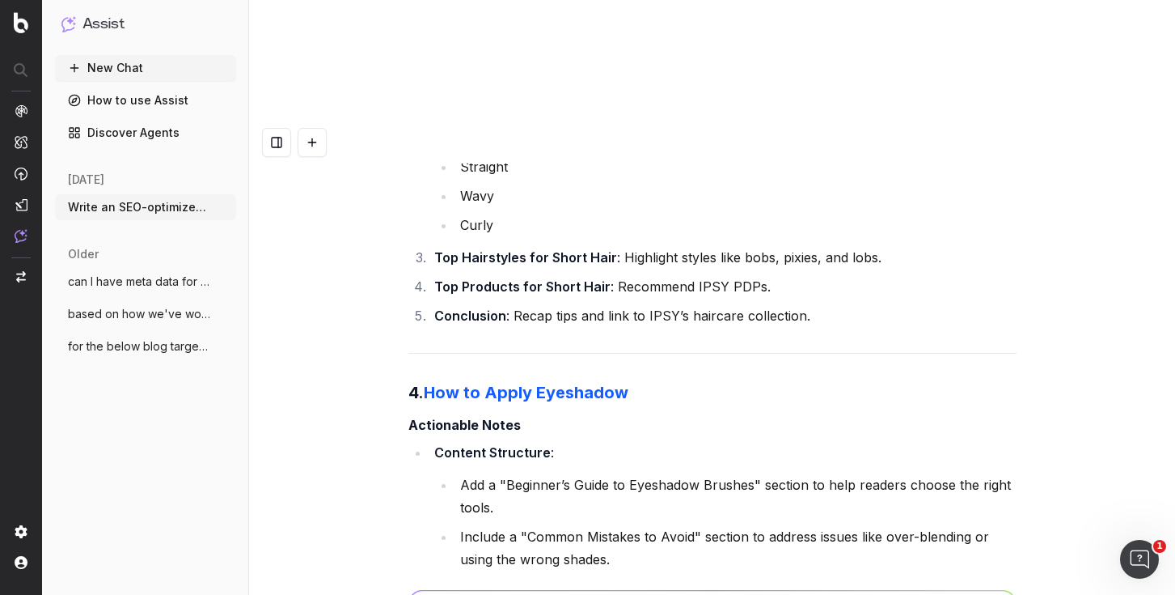
scroll to position [71617, 0]
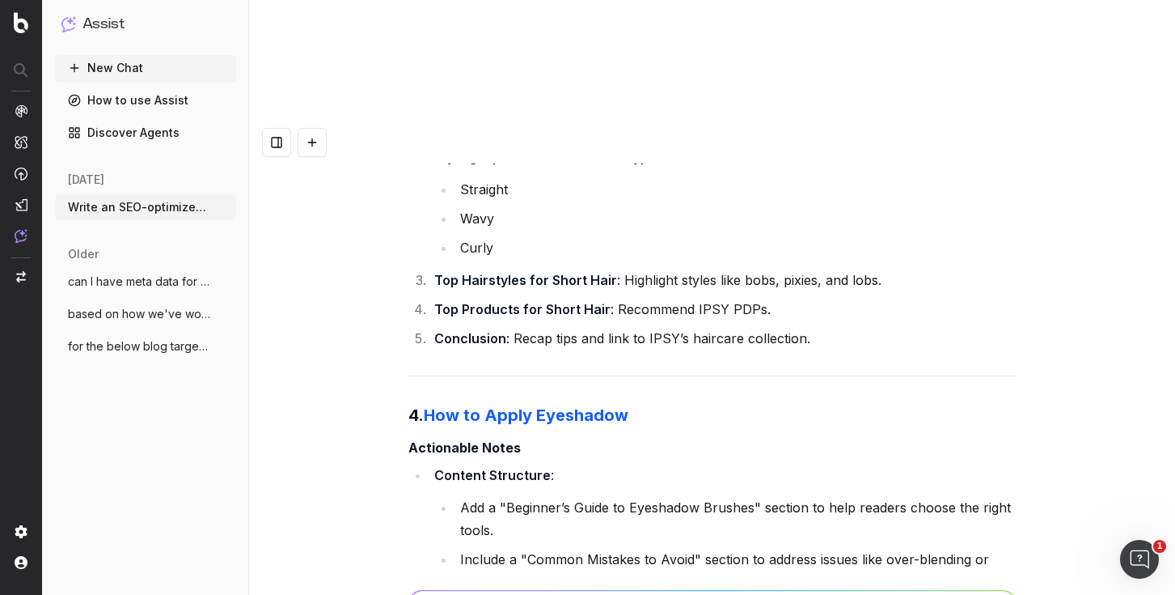
drag, startPoint x: 459, startPoint y: 158, endPoint x: 464, endPoint y: 165, distance: 8.7
drag, startPoint x: 464, startPoint y: 165, endPoint x: 511, endPoint y: 235, distance: 83.9
